Goal: Task Accomplishment & Management: Manage account settings

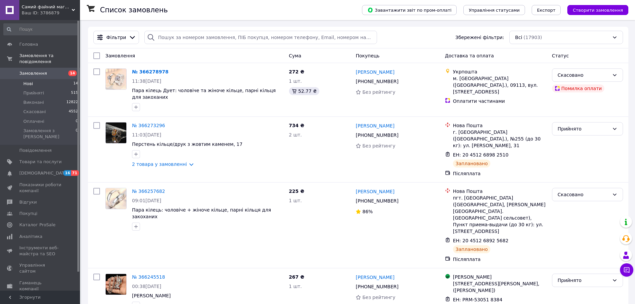
click at [27, 79] on li "Нові 14" at bounding box center [41, 83] width 82 height 9
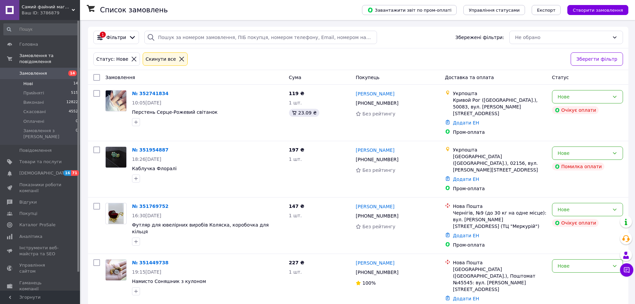
click at [29, 70] on span "Замовлення" at bounding box center [33, 73] width 28 height 6
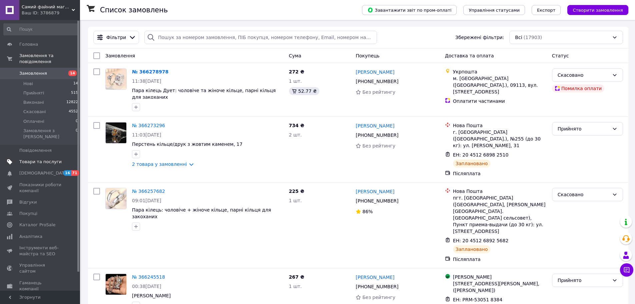
click at [34, 159] on span "Товари та послуги" at bounding box center [40, 162] width 42 height 6
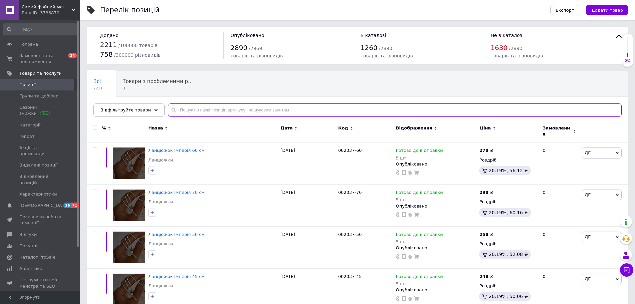
click at [220, 110] on input "text" at bounding box center [395, 109] width 454 height 13
type input "светя"
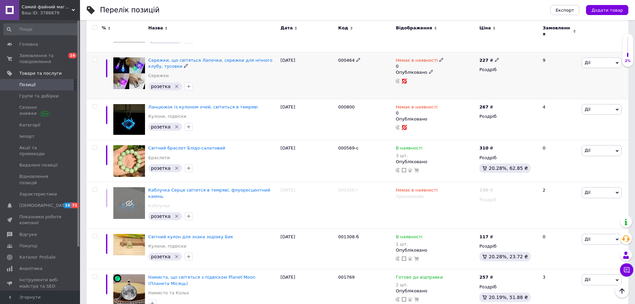
scroll to position [756, 0]
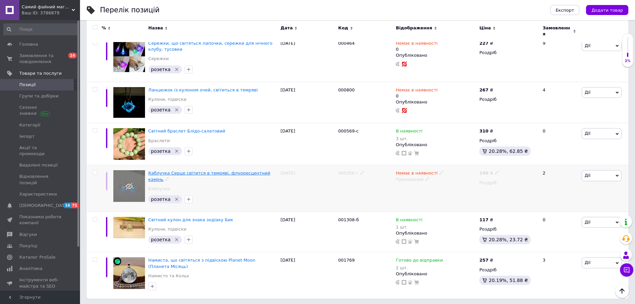
click at [234, 170] on span "Каблучка Серце світится в темряві, флуоресцентний камінь" at bounding box center [209, 175] width 122 height 11
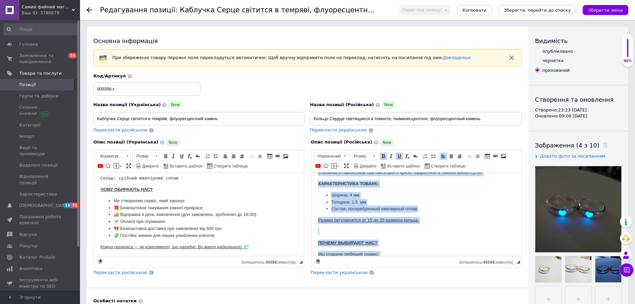
scroll to position [114, 0]
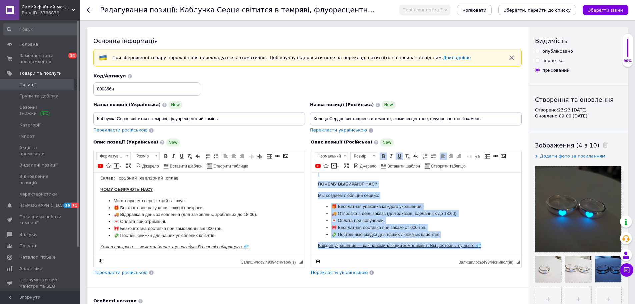
drag, startPoint x: 315, startPoint y: 179, endPoint x: 515, endPoint y: 250, distance: 211.5
click at [515, 250] on html "ЦЕНА ЗА ПАРУ! МУЖСКОЕ + ЖЕНСКОЕ КОЛЬЦО Люминесцентное кольцо, светящиеся в темн…" at bounding box center [416, 156] width 210 height 197
copy body "ЦЕНА ЗА ПАРУ! МУЖСКОЕ + ЖЕНСКОЕ КОЛЬЦО Люминесцентное кольцо, светящиеся в темн…"
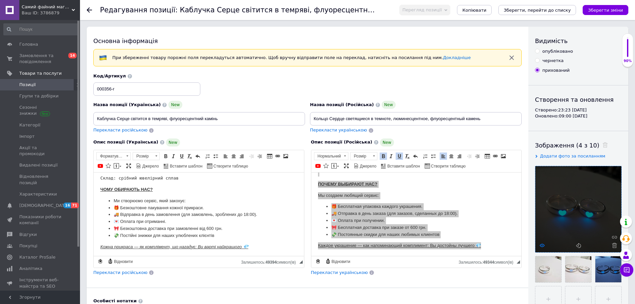
click at [543, 244] on icon at bounding box center [542, 245] width 5 height 5
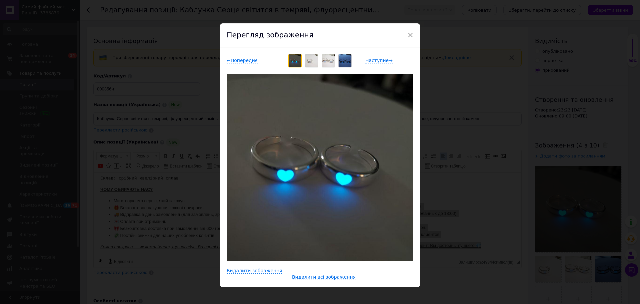
click at [346, 61] on img at bounding box center [345, 60] width 13 height 13
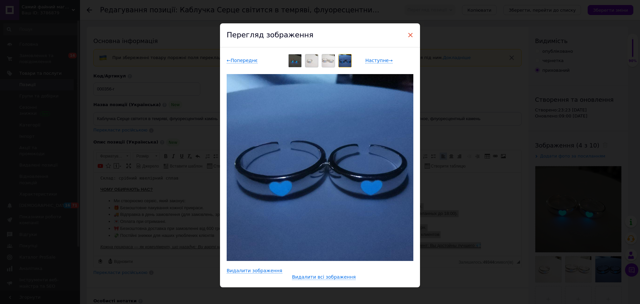
click at [411, 34] on span "×" at bounding box center [410, 34] width 6 height 11
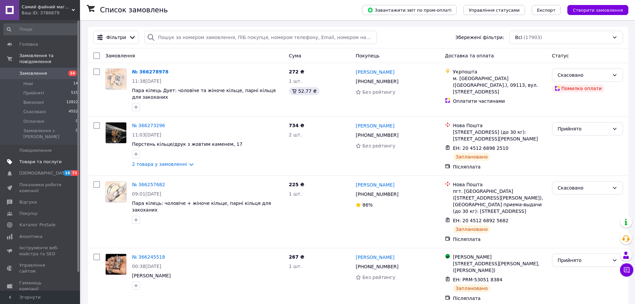
click at [41, 159] on span "Товари та послуги" at bounding box center [40, 162] width 42 height 6
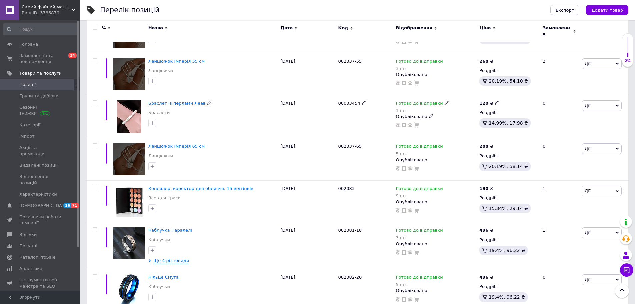
scroll to position [267, 0]
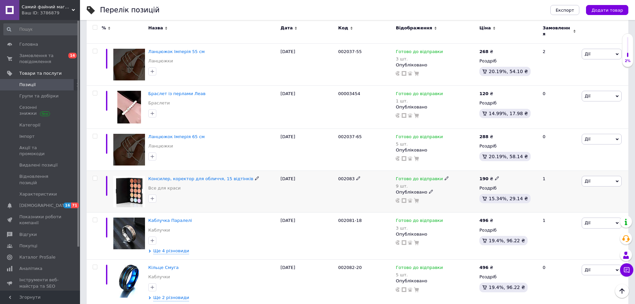
drag, startPoint x: 350, startPoint y: 175, endPoint x: 335, endPoint y: 175, distance: 15.0
click at [335, 175] on div "Консилер, коректор для обличчя, 15 відтінків Все для краси [DATE] 002083 Готово…" at bounding box center [358, 191] width 542 height 42
copy div "00208"
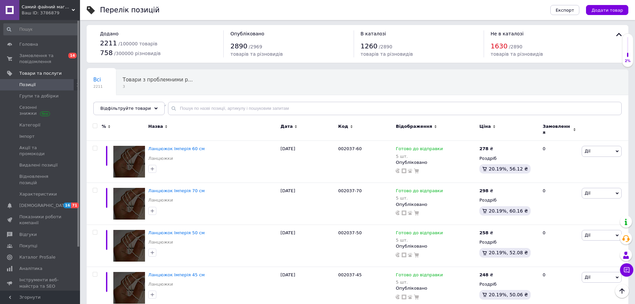
scroll to position [0, 0]
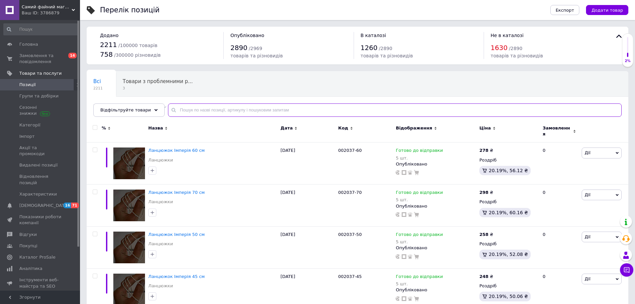
click at [282, 112] on input "text" at bounding box center [395, 109] width 454 height 13
paste input "00208"
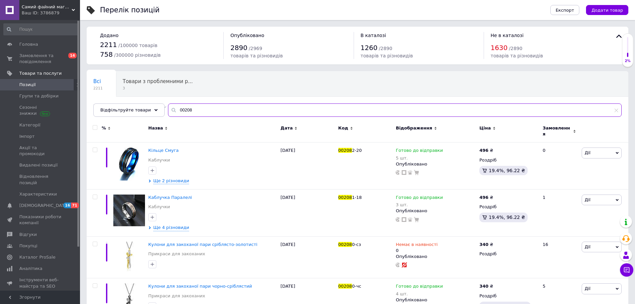
click at [209, 107] on input "00208" at bounding box center [395, 109] width 454 height 13
type input "002084"
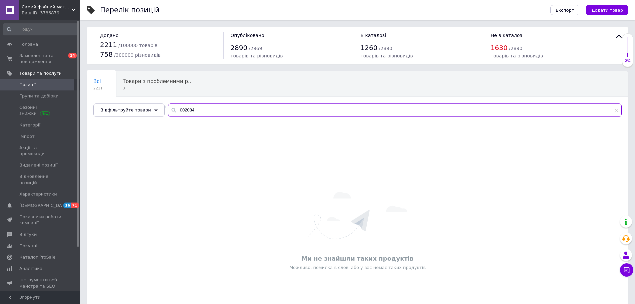
drag, startPoint x: 196, startPoint y: 109, endPoint x: 167, endPoint y: 106, distance: 29.5
click at [168, 106] on input "002084" at bounding box center [395, 109] width 454 height 13
click at [202, 112] on input "002084" at bounding box center [395, 109] width 454 height 13
